Goal: Find contact information: Find contact information

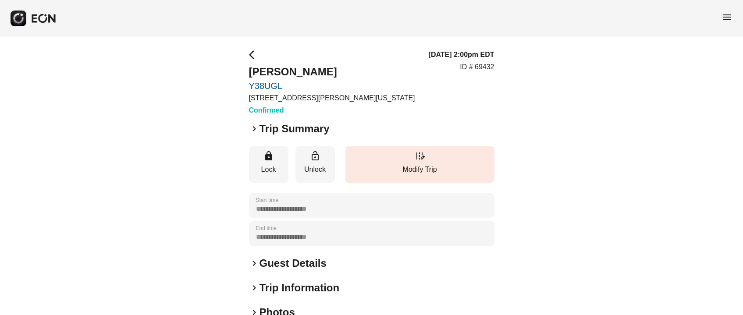
click at [273, 268] on h2 "Guest Details" at bounding box center [292, 263] width 67 height 14
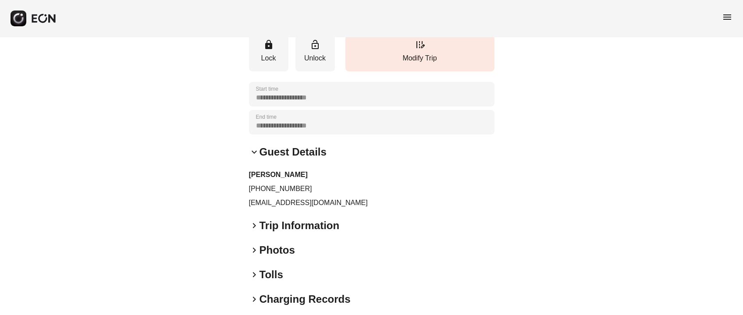
scroll to position [131, 0]
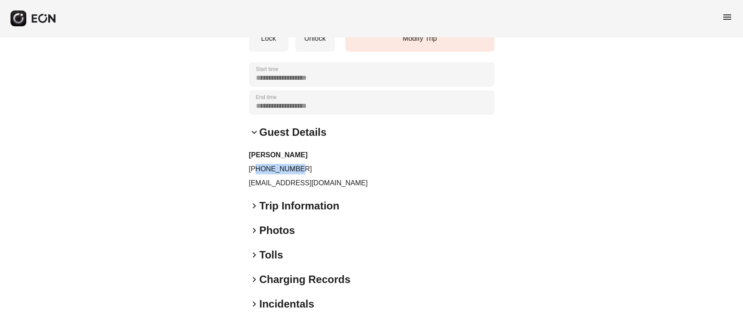
drag, startPoint x: 256, startPoint y: 168, endPoint x: 307, endPoint y: 170, distance: 50.9
click at [307, 170] on p "[PHONE_NUMBER]" at bounding box center [371, 169] width 245 height 11
click at [300, 188] on p "[EMAIL_ADDRESS][DOMAIN_NAME]" at bounding box center [371, 183] width 245 height 11
click at [299, 187] on p "[EMAIL_ADDRESS][DOMAIN_NAME]" at bounding box center [371, 183] width 245 height 11
click at [299, 185] on p "[EMAIL_ADDRESS][DOMAIN_NAME]" at bounding box center [371, 183] width 245 height 11
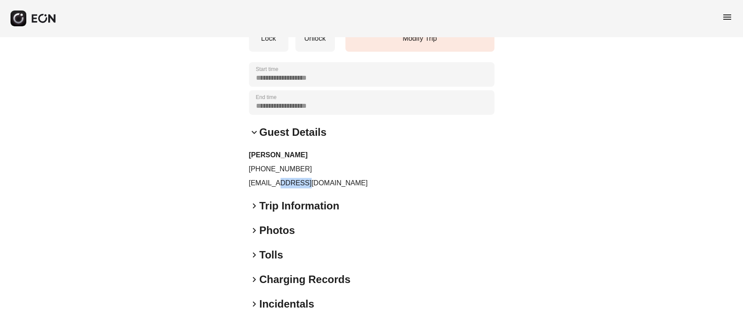
click at [299, 185] on p "[EMAIL_ADDRESS][DOMAIN_NAME]" at bounding box center [371, 183] width 245 height 11
drag, startPoint x: 255, startPoint y: 169, endPoint x: 323, endPoint y: 161, distance: 68.0
click at [323, 161] on div "[PERSON_NAME] [PHONE_NUMBER] [EMAIL_ADDRESS][DOMAIN_NAME]" at bounding box center [371, 169] width 245 height 39
click at [279, 172] on p "[PHONE_NUMBER]" at bounding box center [371, 169] width 245 height 11
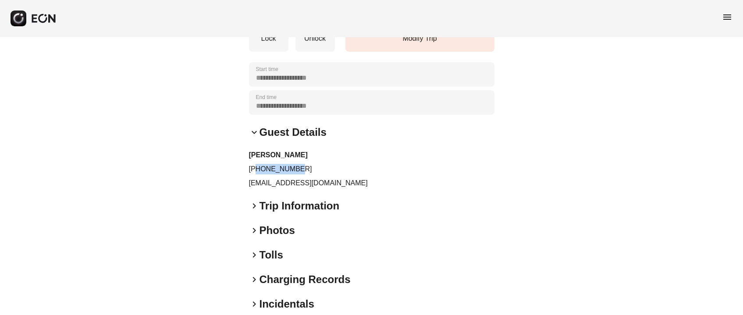
drag, startPoint x: 256, startPoint y: 166, endPoint x: 308, endPoint y: 165, distance: 51.7
click at [308, 165] on p "[PHONE_NUMBER]" at bounding box center [371, 169] width 245 height 11
copy p "9292477555"
